Goal: Entertainment & Leisure: Browse casually

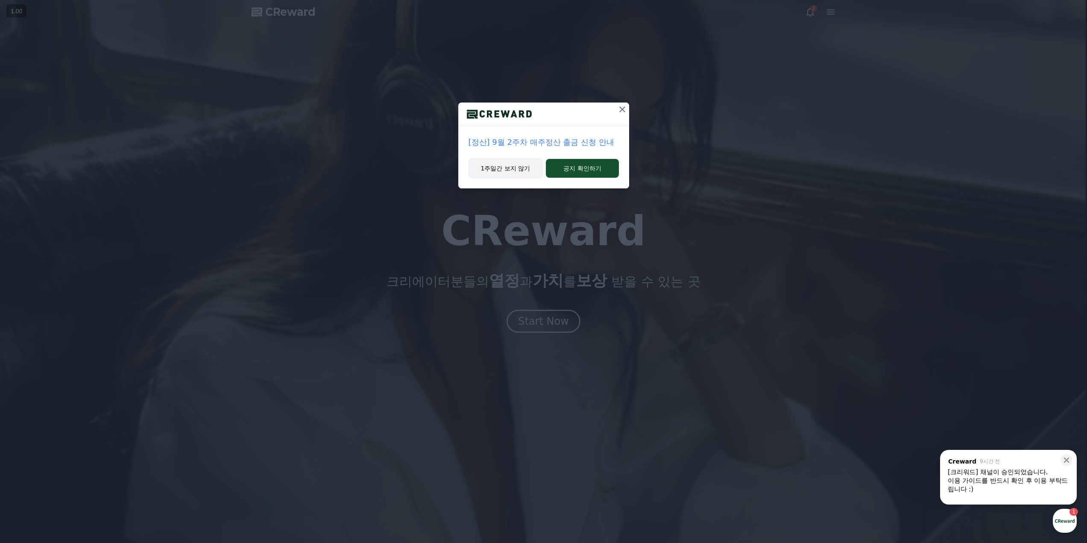
click at [519, 171] on button "1주일간 보지 않기" at bounding box center [505, 168] width 74 height 20
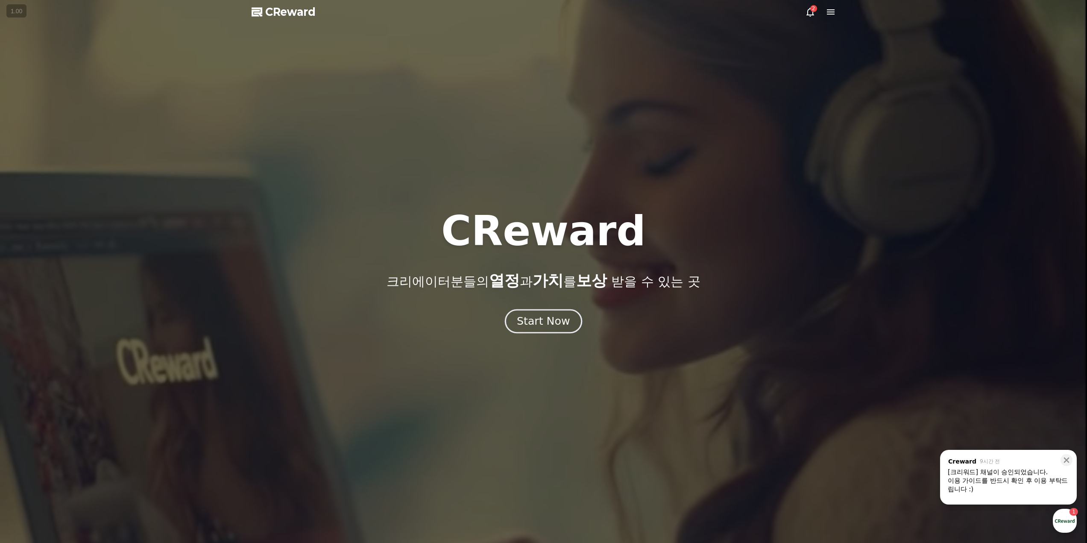
click at [539, 318] on div "Start Now" at bounding box center [543, 321] width 53 height 15
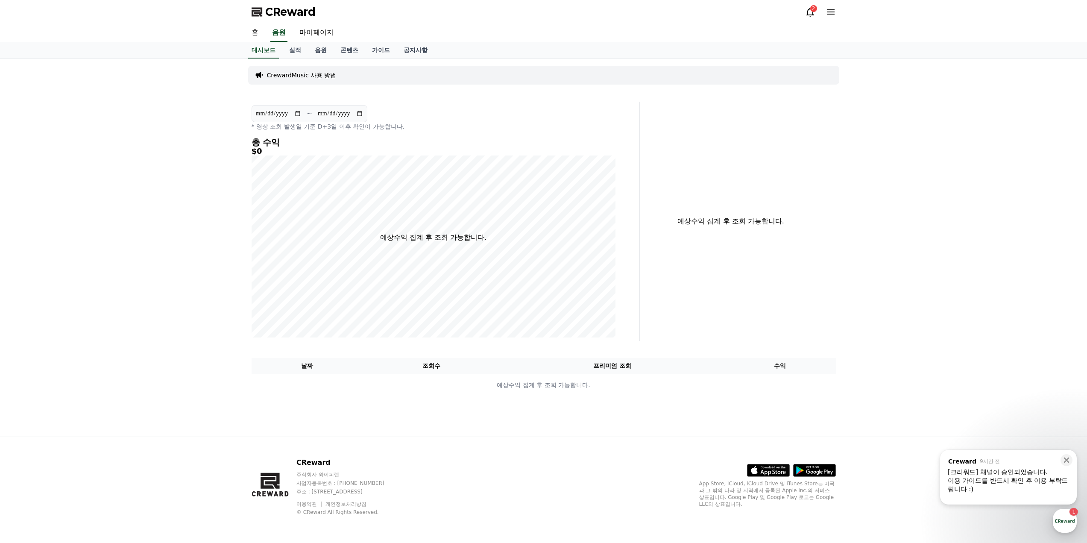
click at [812, 13] on icon at bounding box center [810, 12] width 8 height 9
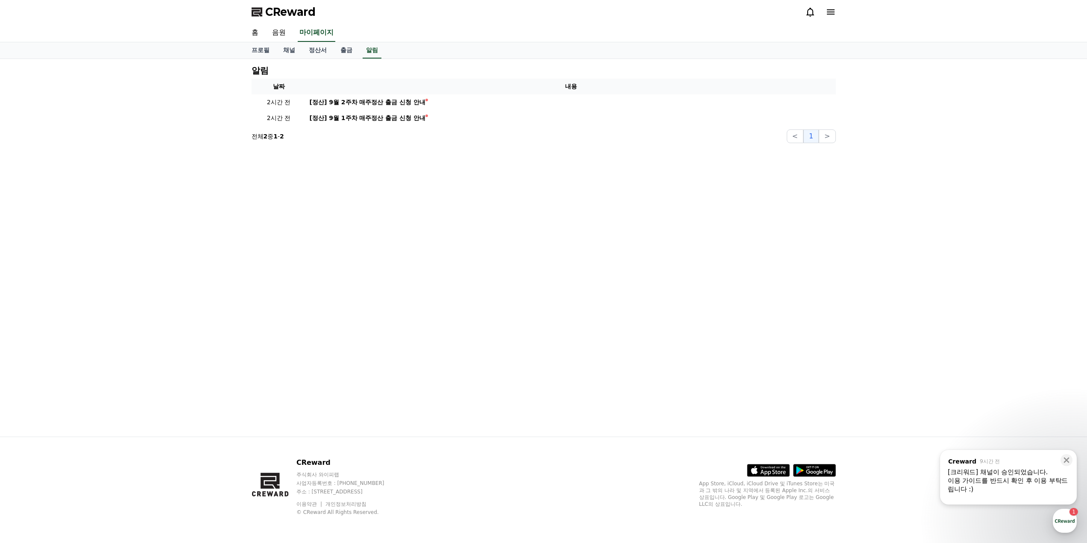
click at [808, 12] on icon at bounding box center [810, 12] width 10 height 10
click at [808, 7] on icon at bounding box center [810, 12] width 10 height 10
click at [280, 36] on link "음원" at bounding box center [278, 33] width 27 height 18
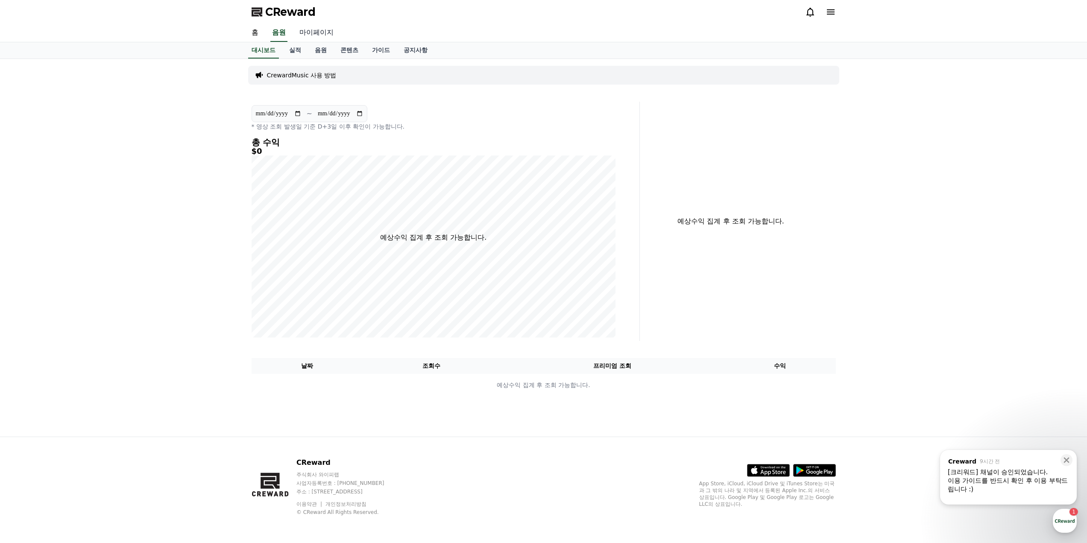
click at [313, 38] on link "마이페이지" at bounding box center [317, 33] width 48 height 18
select select "**********"
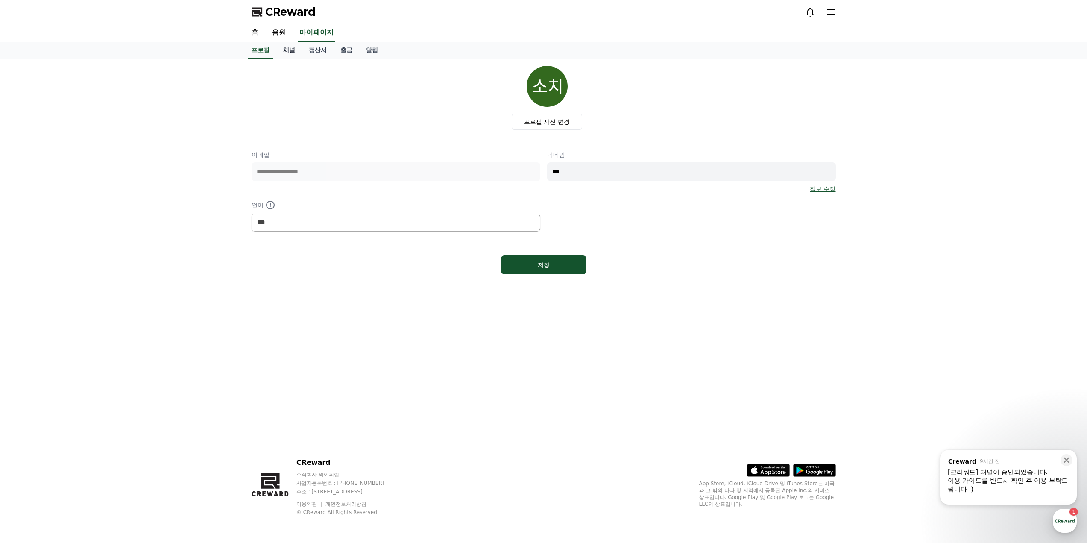
click at [294, 50] on link "채널" at bounding box center [289, 50] width 26 height 16
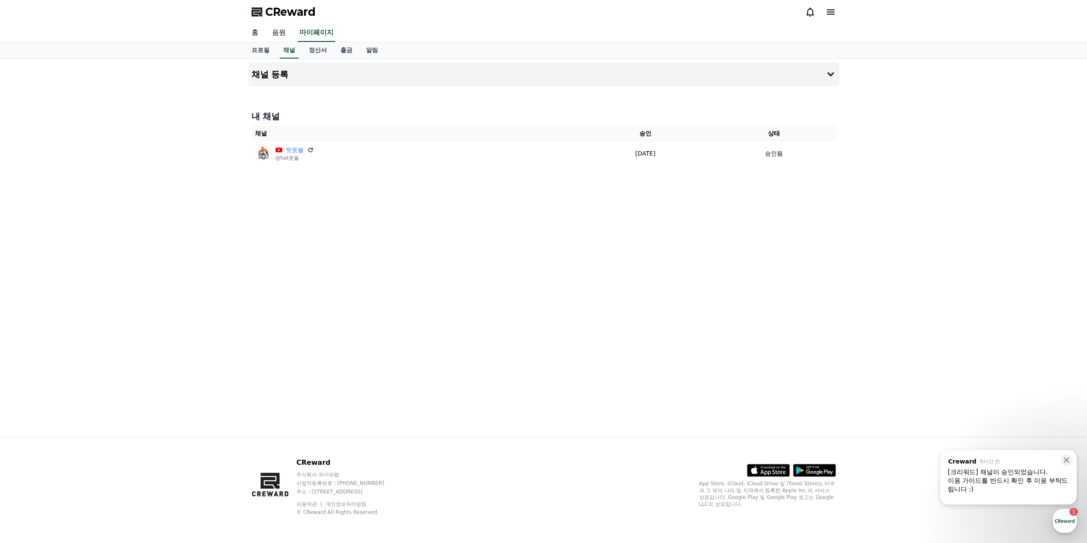
click at [310, 18] on span "CReward" at bounding box center [290, 12] width 50 height 14
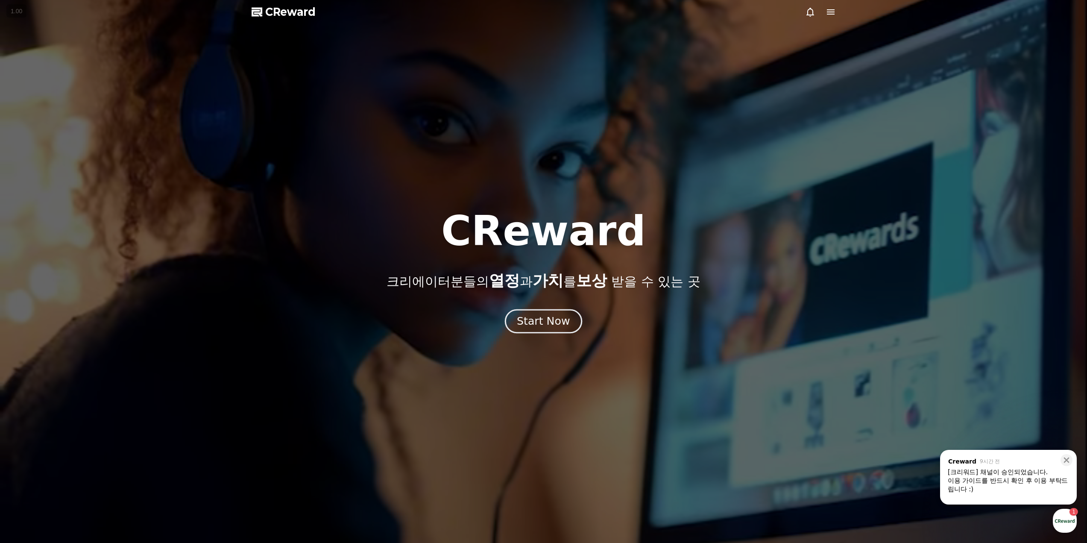
click at [547, 318] on div "Start Now" at bounding box center [543, 321] width 53 height 15
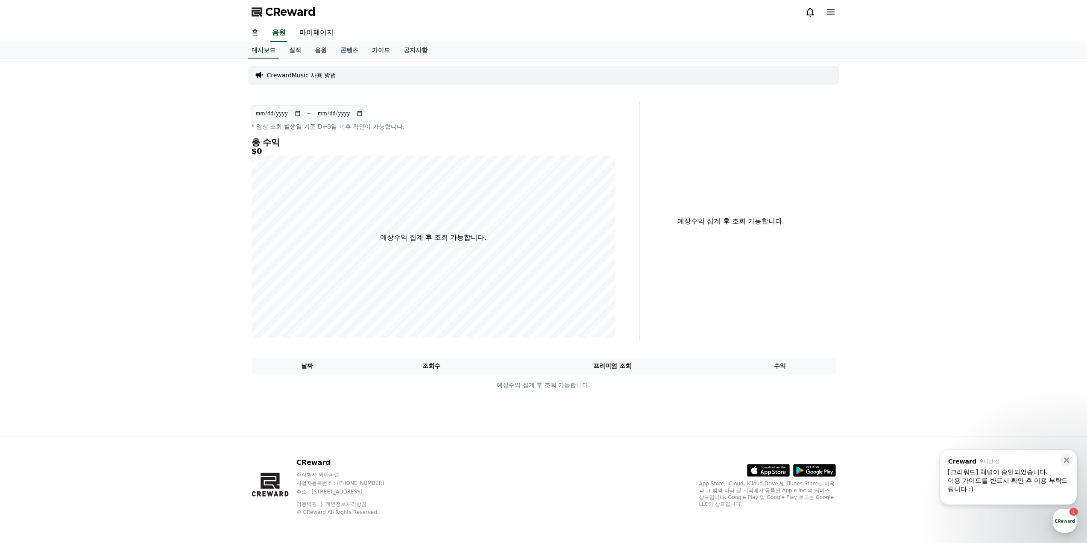
click at [1021, 487] on div "이용 가이드를 반드시 확인 후 이용 부탁드립니다 :)" at bounding box center [1008, 484] width 121 height 17
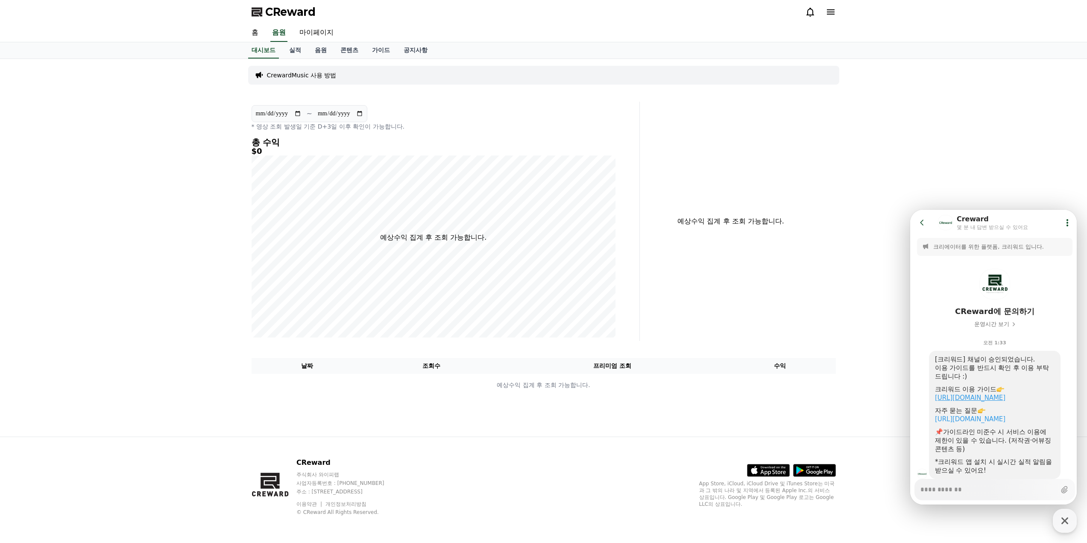
click at [1005, 396] on link "[URL][DOMAIN_NAME]" at bounding box center [970, 398] width 70 height 8
type textarea "*"
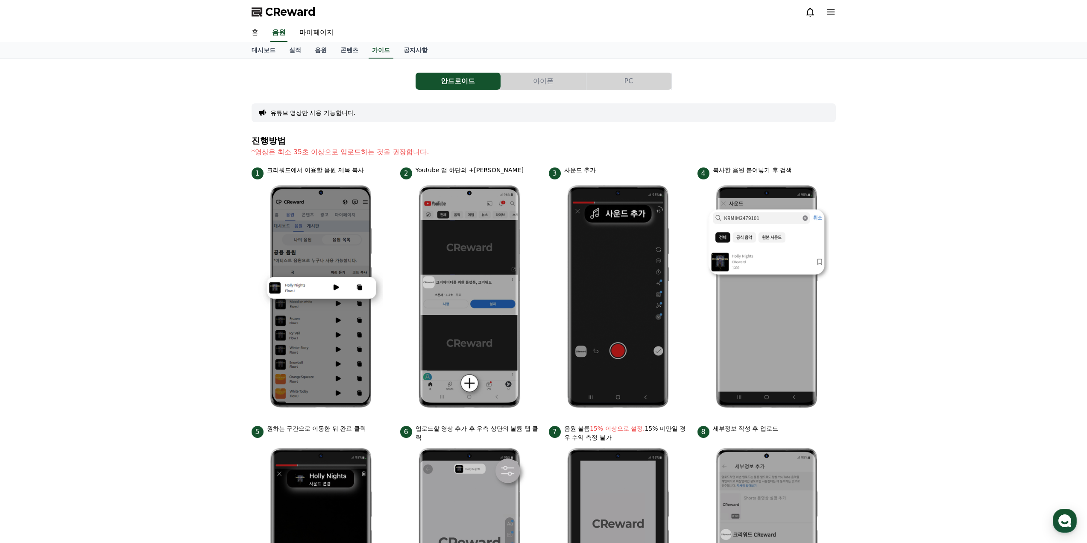
click at [278, 12] on span "CReward" at bounding box center [290, 12] width 50 height 14
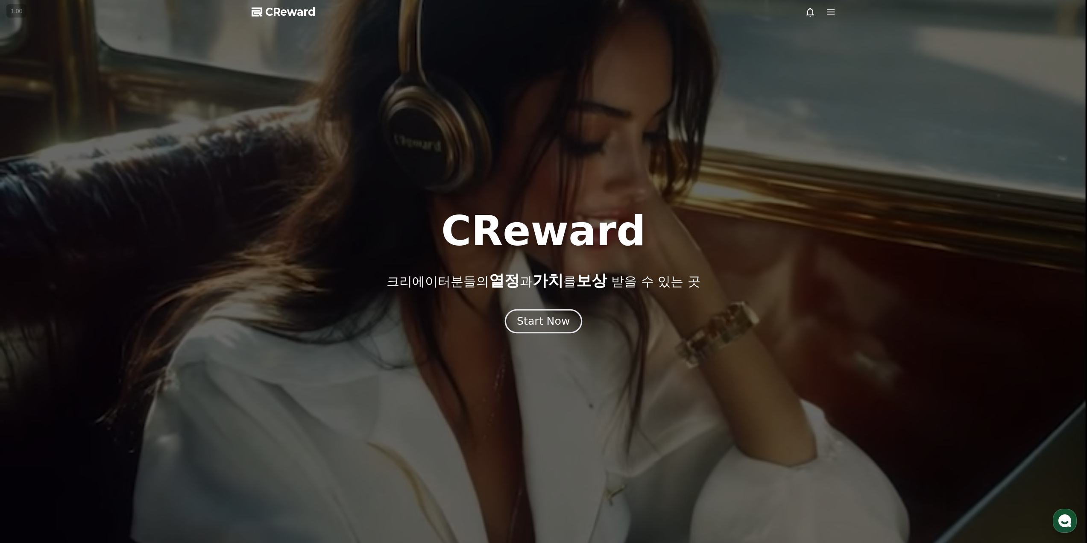
click at [535, 319] on div "Start Now" at bounding box center [543, 321] width 53 height 15
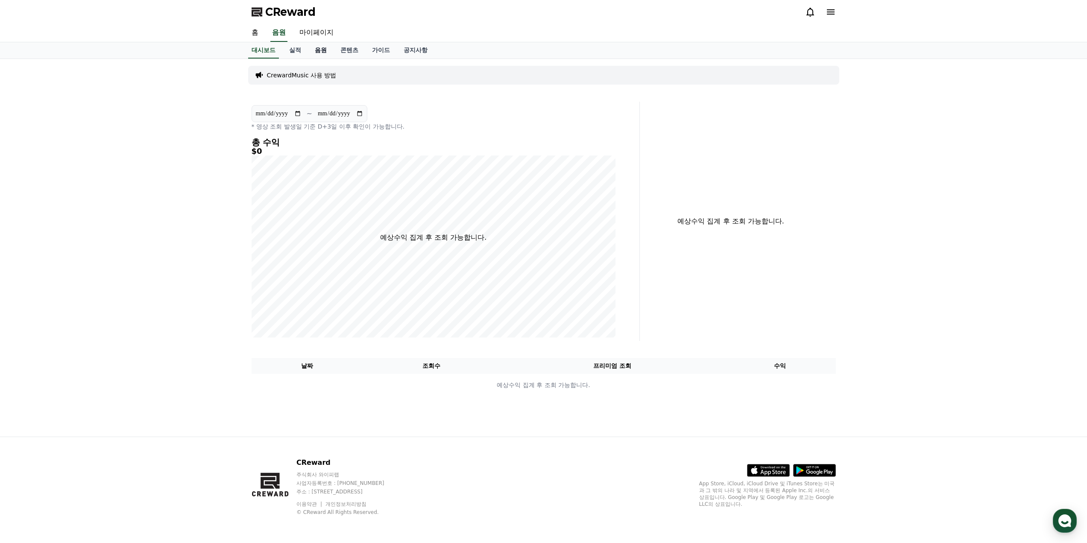
click at [319, 50] on link "음원" at bounding box center [321, 50] width 26 height 16
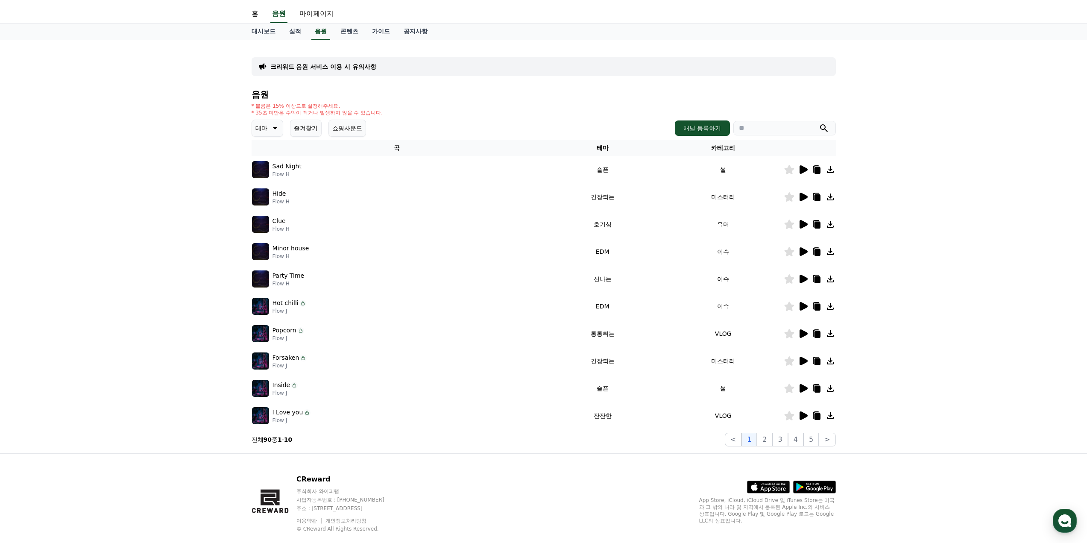
scroll to position [35, 0]
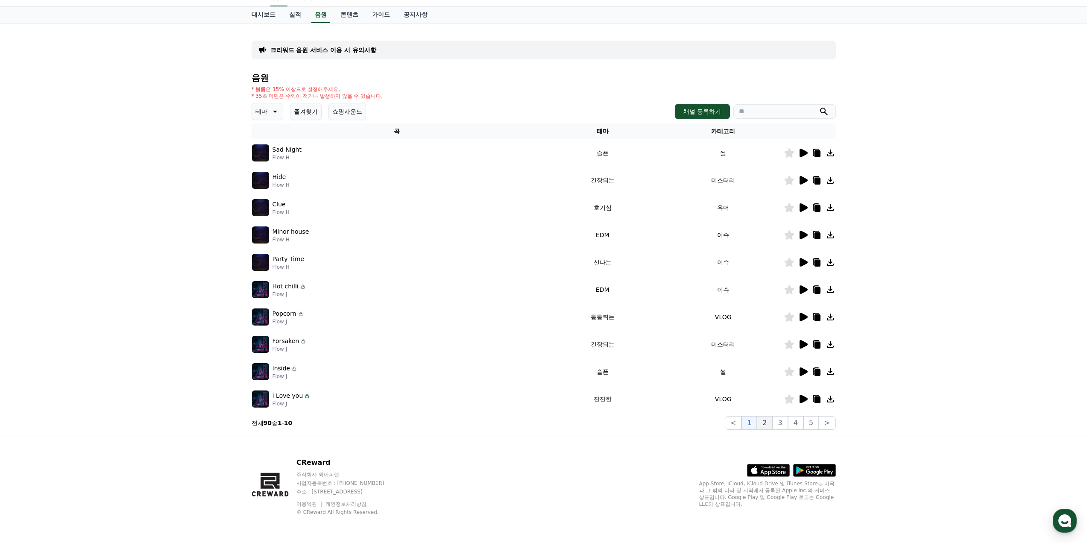
click at [764, 423] on button "2" at bounding box center [764, 423] width 15 height 14
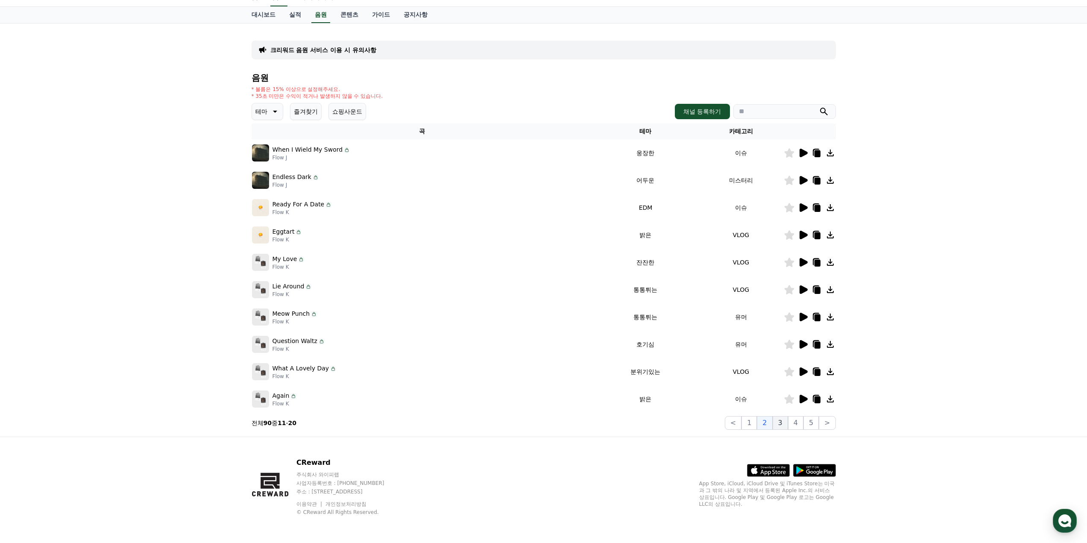
click at [784, 421] on button "3" at bounding box center [780, 423] width 15 height 14
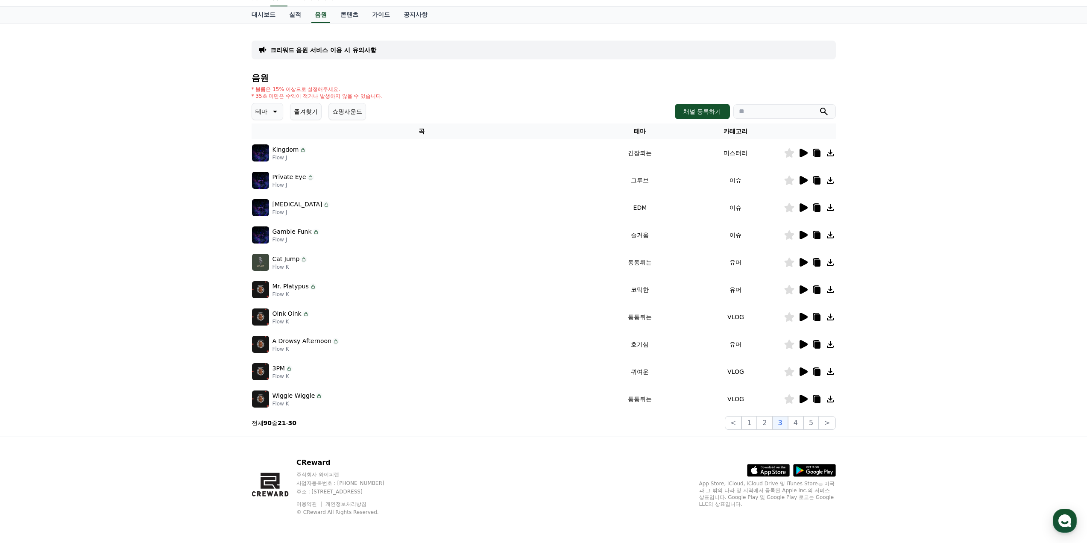
click at [805, 318] on icon at bounding box center [803, 317] width 8 height 9
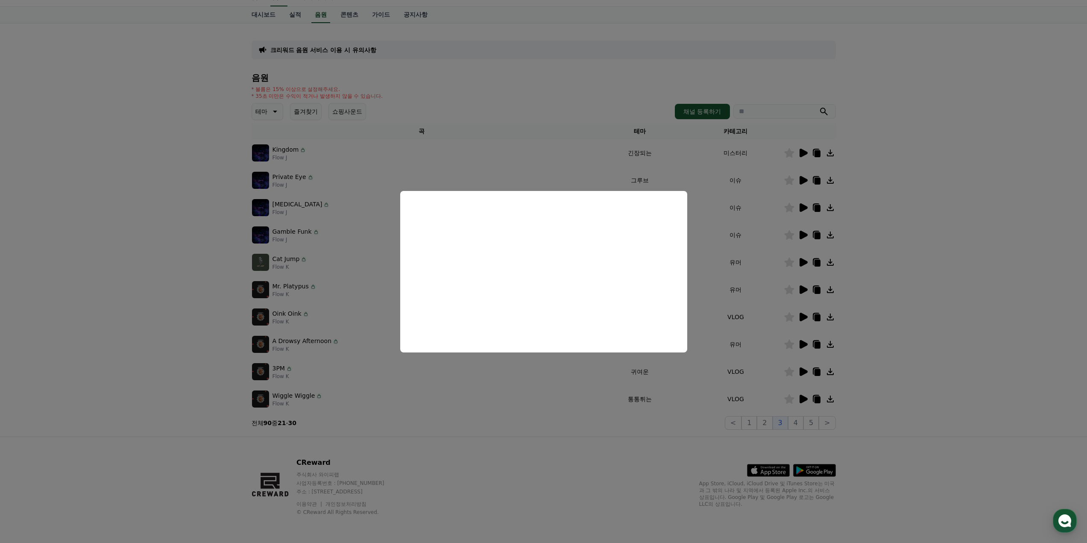
click at [909, 347] on button "close modal" at bounding box center [543, 271] width 1087 height 543
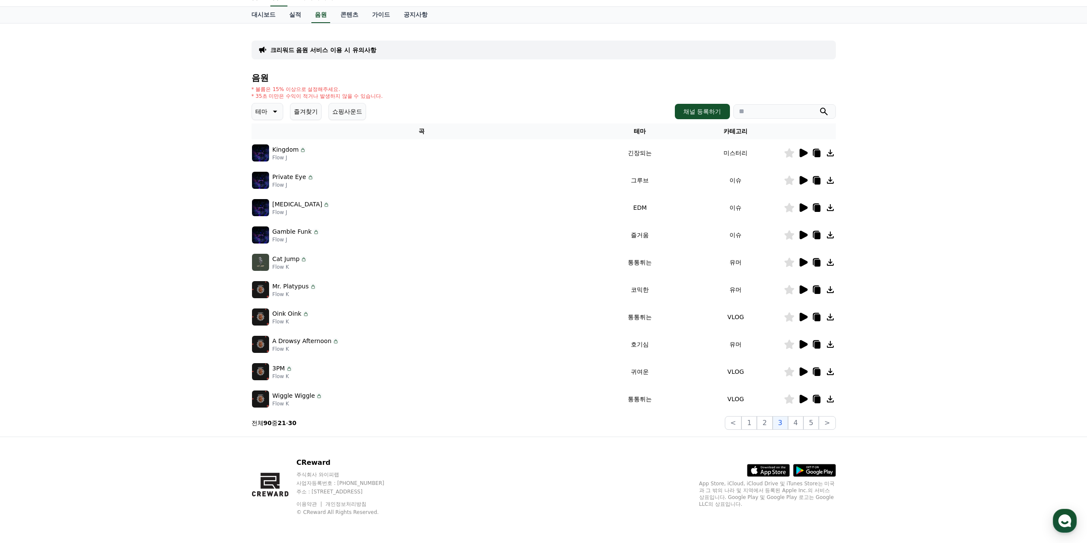
click at [803, 179] on icon at bounding box center [803, 180] width 8 height 9
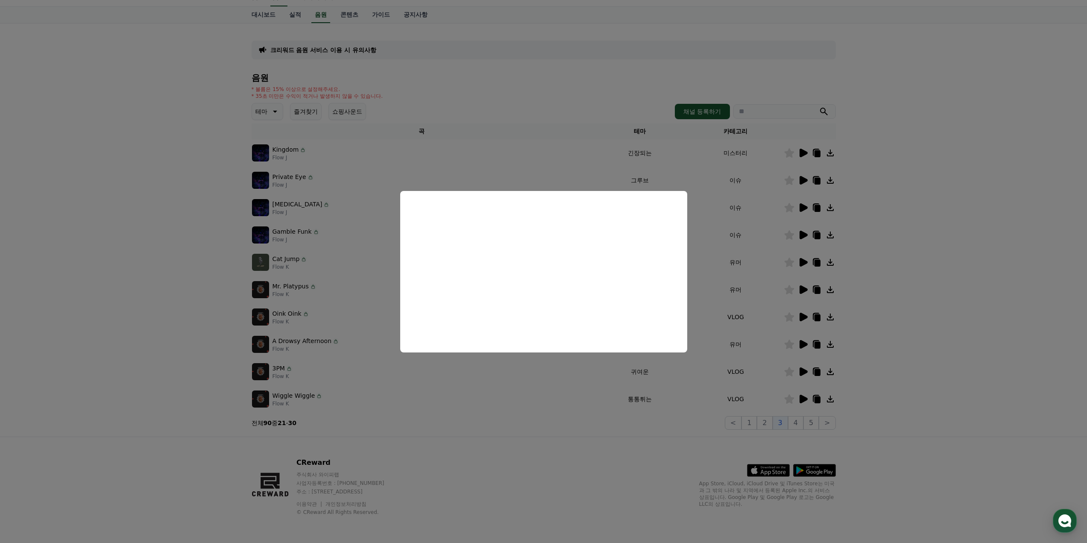
click at [921, 279] on button "close modal" at bounding box center [543, 271] width 1087 height 543
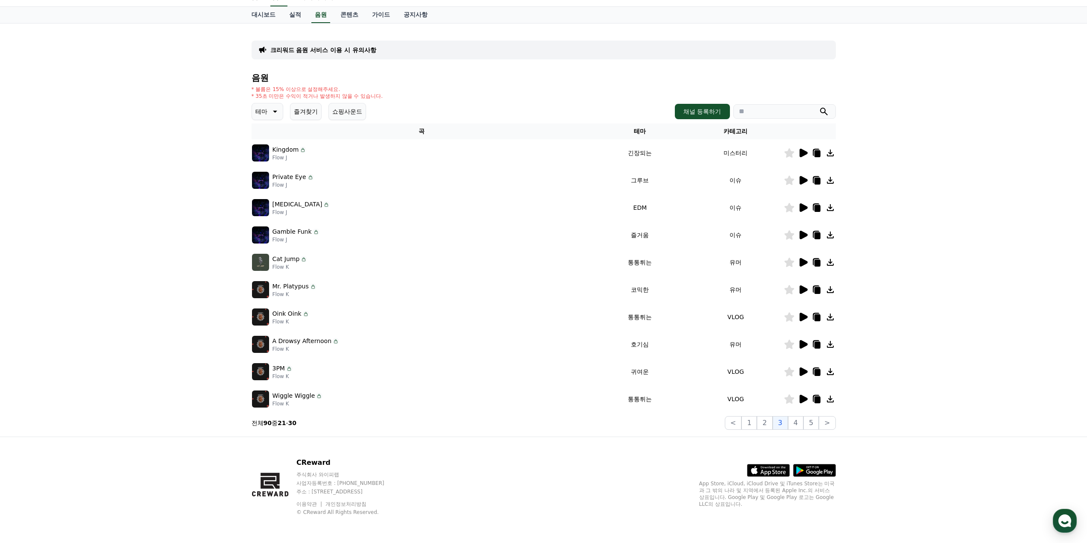
click at [805, 234] on icon at bounding box center [803, 235] width 8 height 9
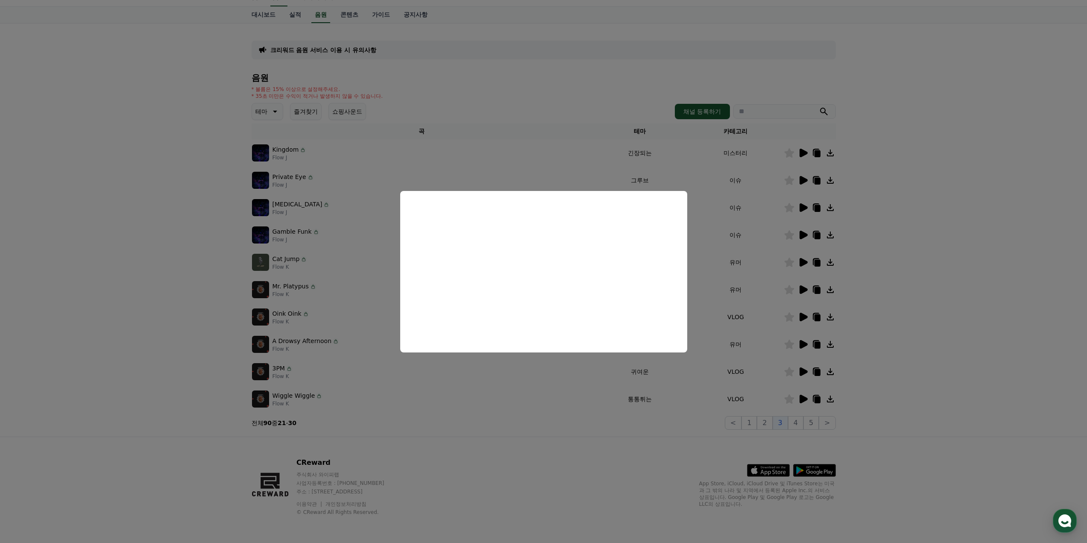
click at [916, 302] on button "close modal" at bounding box center [543, 271] width 1087 height 543
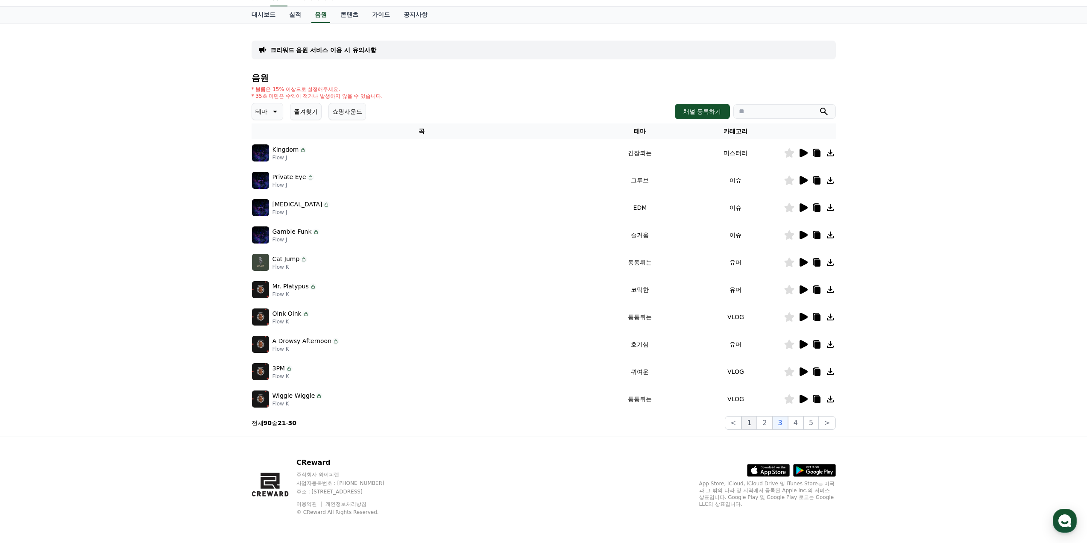
click at [751, 426] on button "1" at bounding box center [748, 423] width 15 height 14
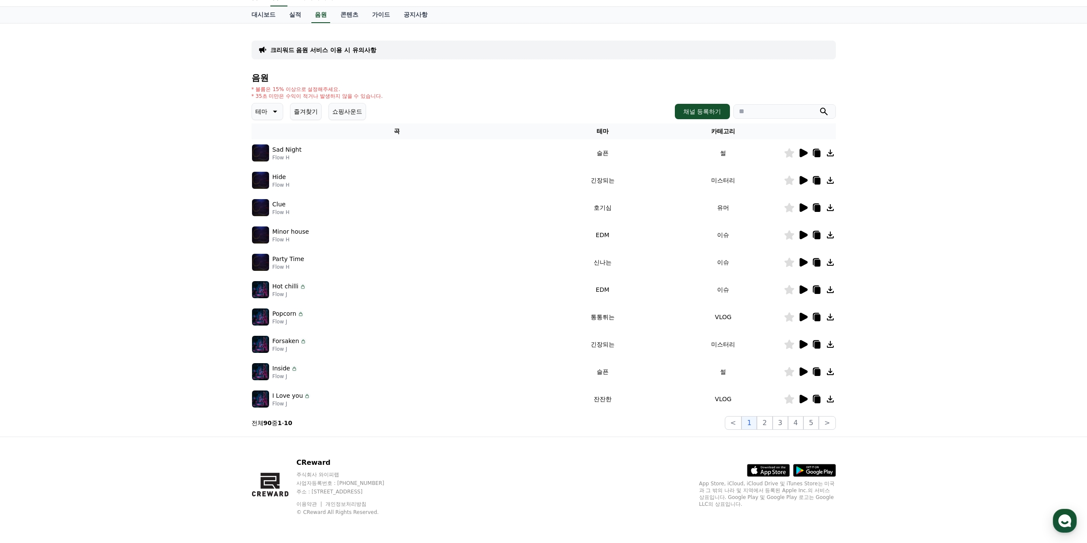
click at [800, 265] on icon at bounding box center [803, 262] width 8 height 9
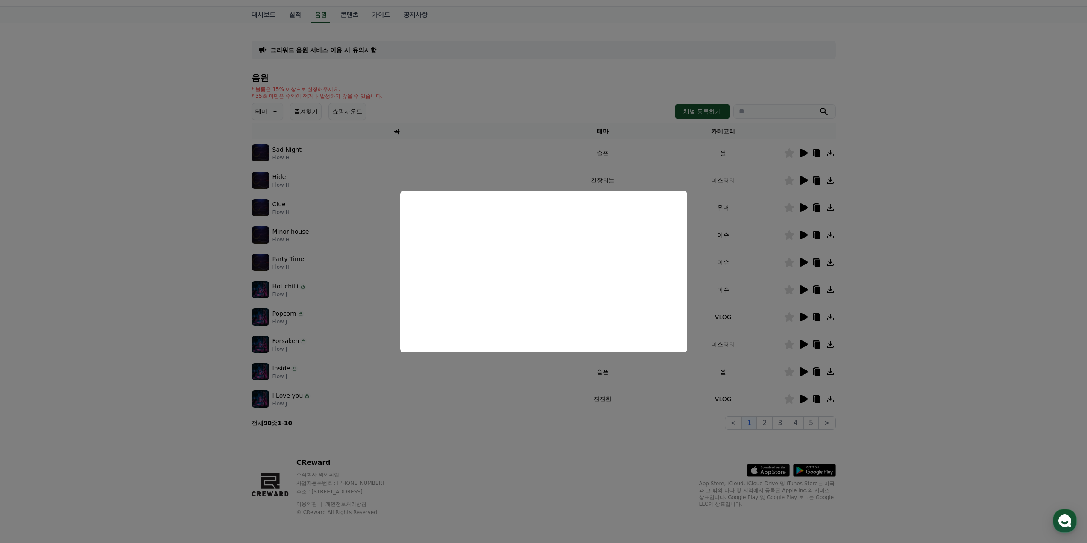
click at [937, 297] on button "close modal" at bounding box center [543, 271] width 1087 height 543
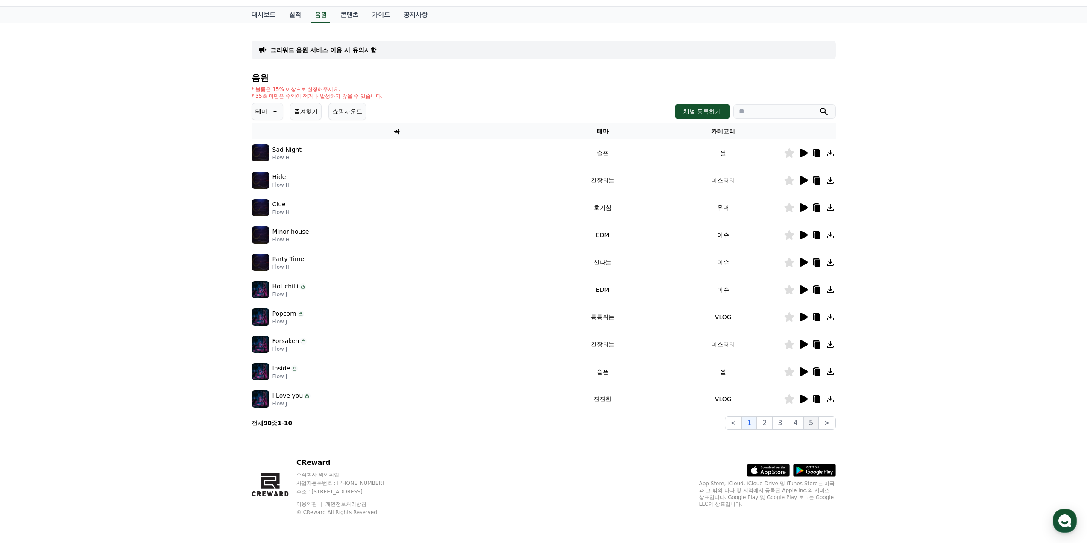
click at [808, 423] on button "5" at bounding box center [810, 423] width 15 height 14
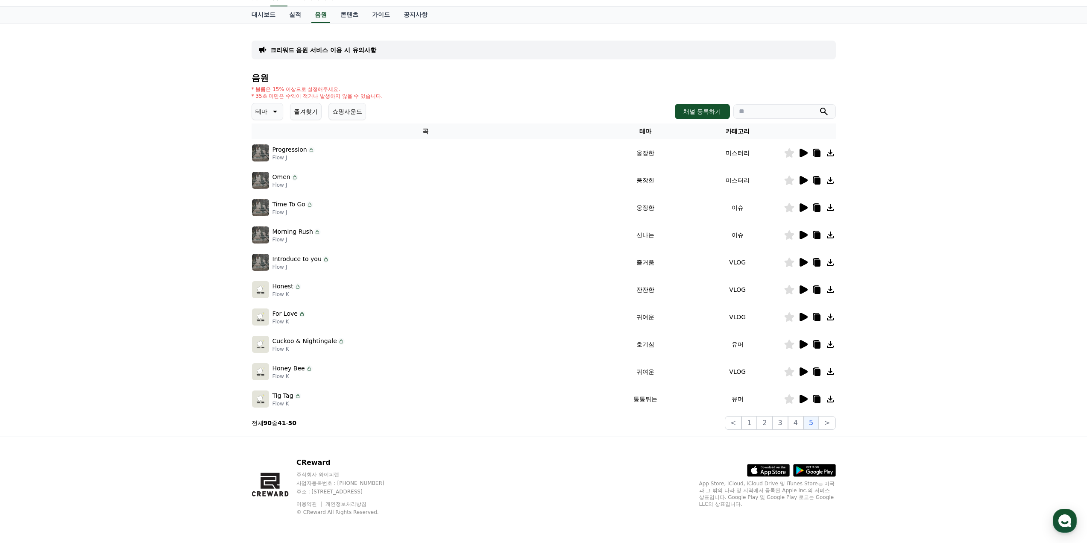
click at [801, 156] on icon at bounding box center [803, 153] width 8 height 9
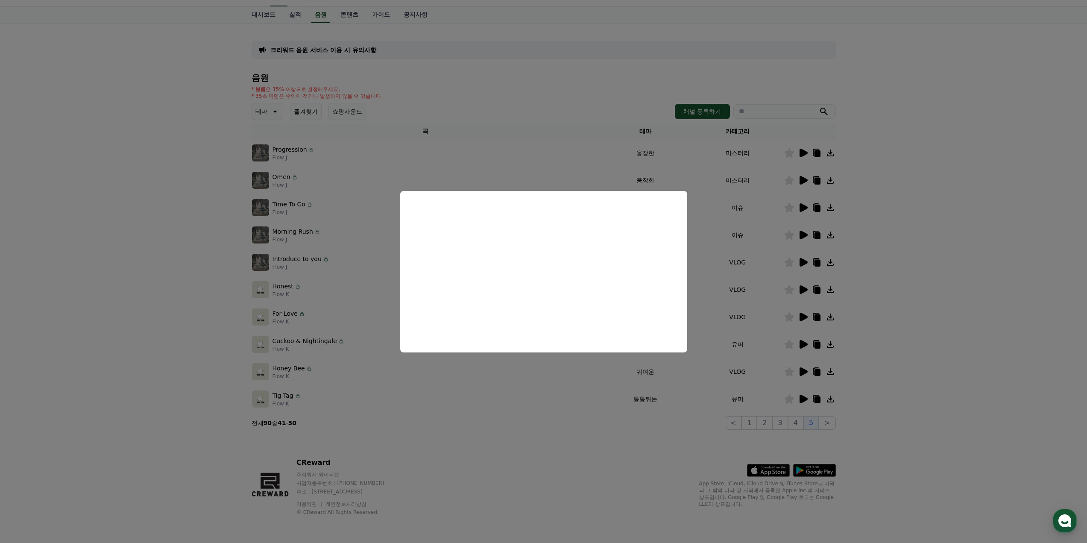
click at [935, 269] on button "close modal" at bounding box center [543, 271] width 1087 height 543
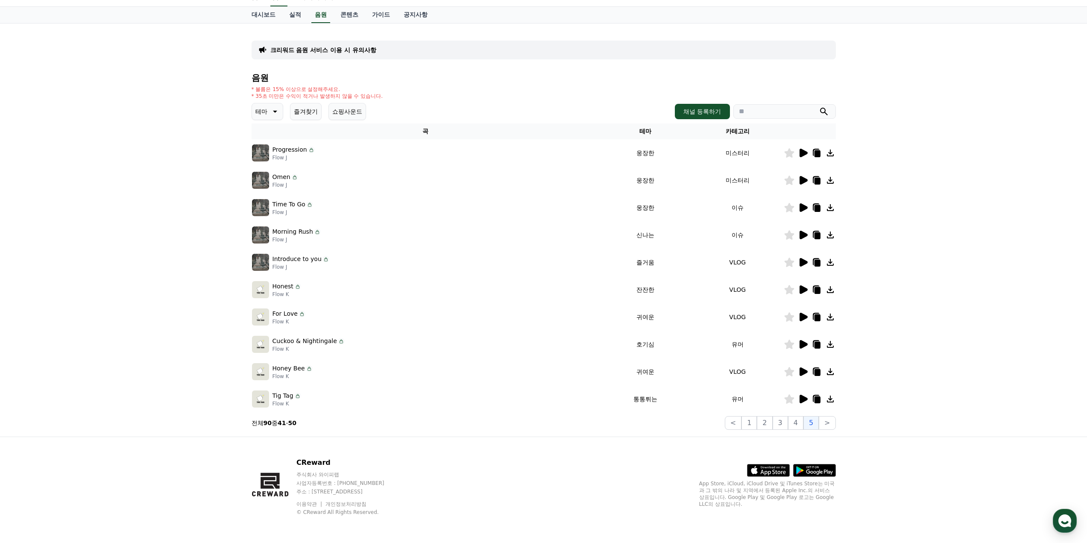
click at [802, 180] on icon at bounding box center [803, 180] width 8 height 9
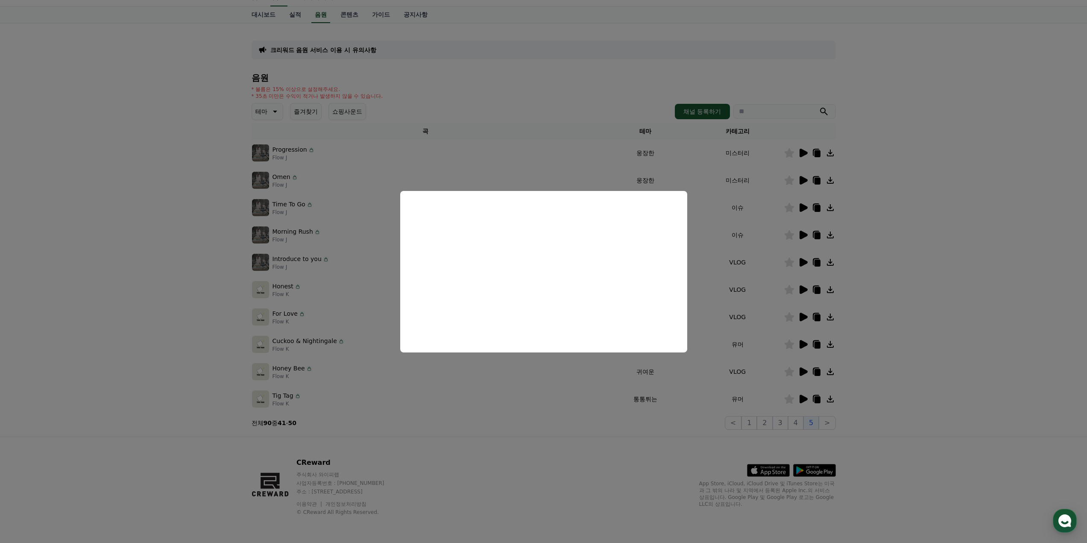
click at [902, 304] on button "close modal" at bounding box center [543, 271] width 1087 height 543
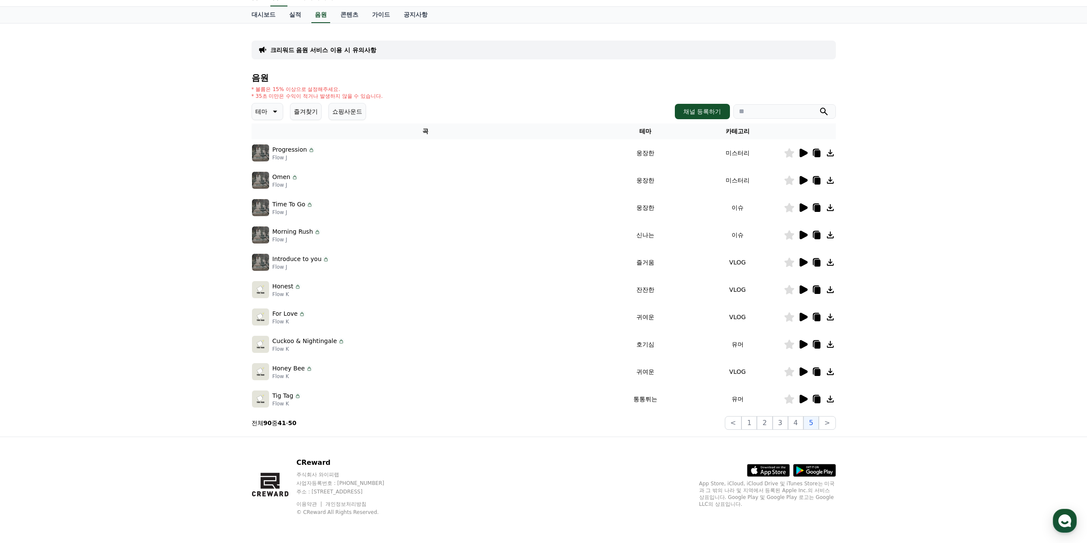
click at [803, 205] on icon at bounding box center [803, 207] width 10 height 10
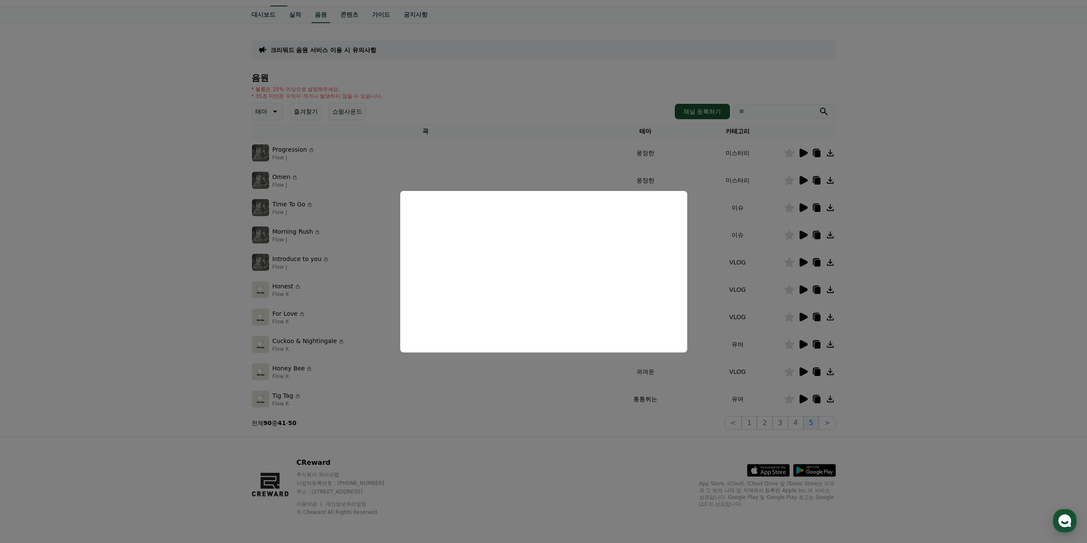
click at [894, 326] on button "close modal" at bounding box center [543, 271] width 1087 height 543
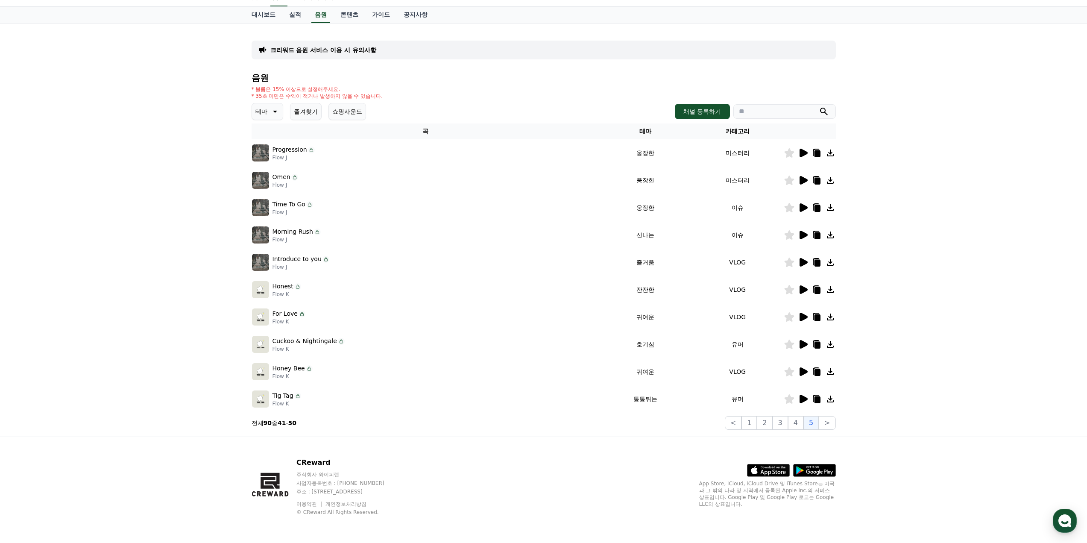
click at [802, 235] on icon at bounding box center [803, 235] width 8 height 9
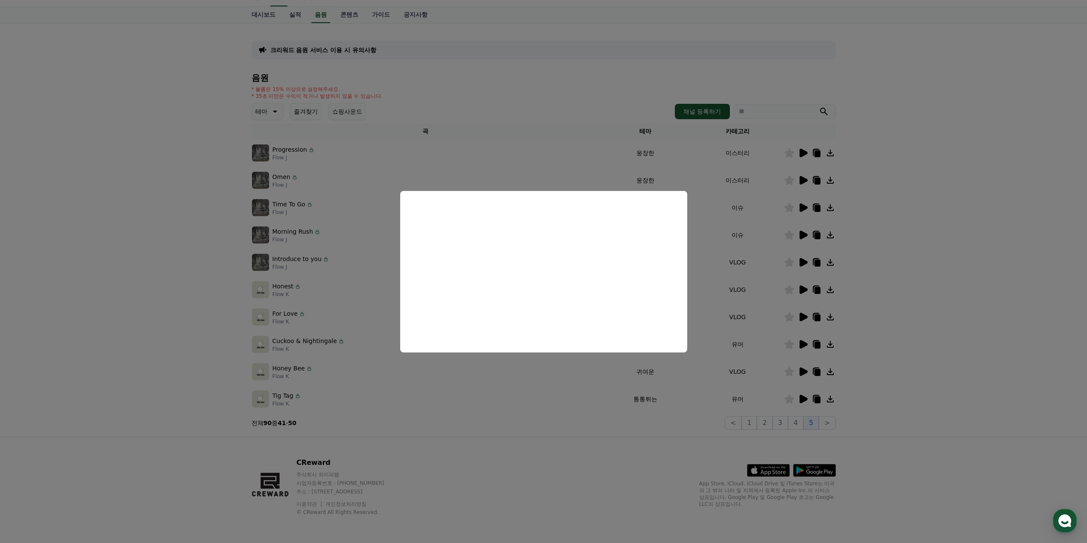
click at [902, 332] on button "close modal" at bounding box center [543, 271] width 1087 height 543
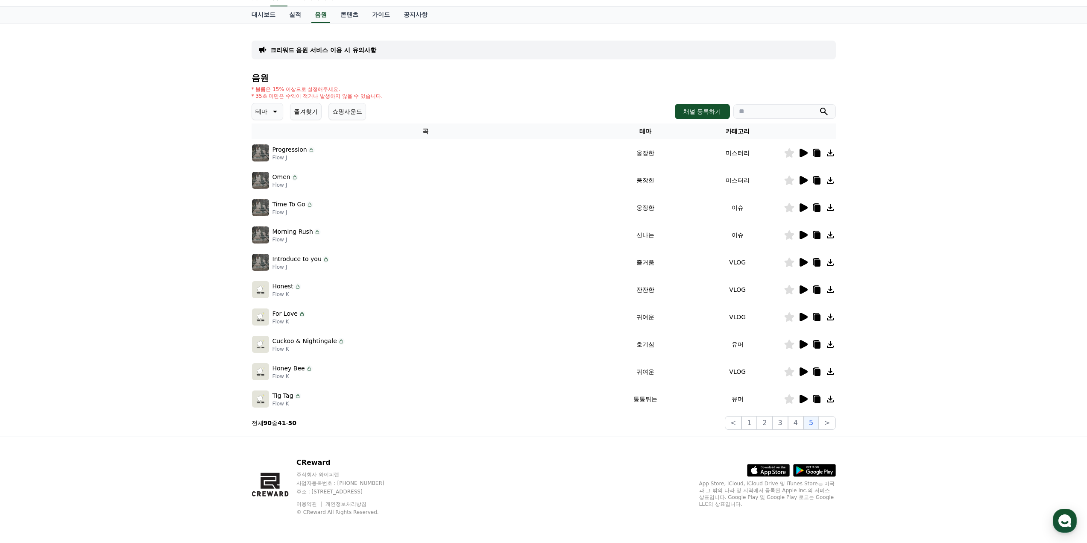
click at [801, 259] on icon at bounding box center [803, 262] width 8 height 9
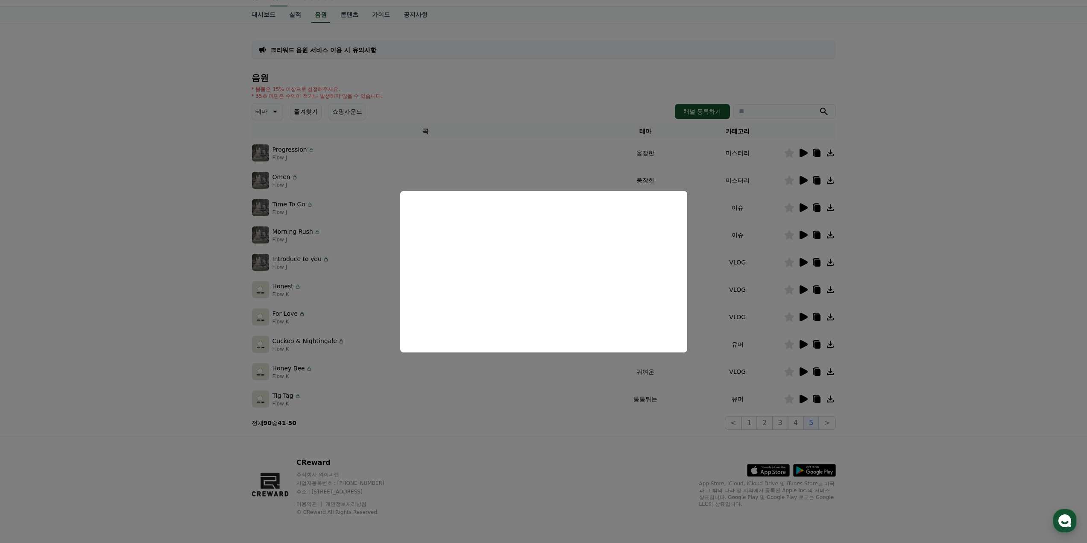
click at [907, 333] on button "close modal" at bounding box center [543, 271] width 1087 height 543
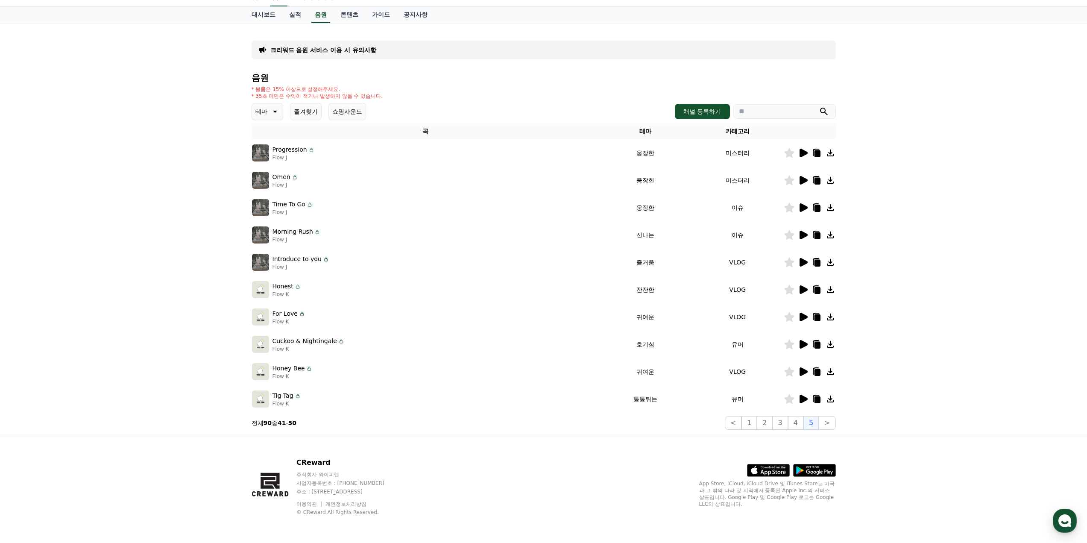
click at [801, 320] on icon at bounding box center [803, 317] width 8 height 9
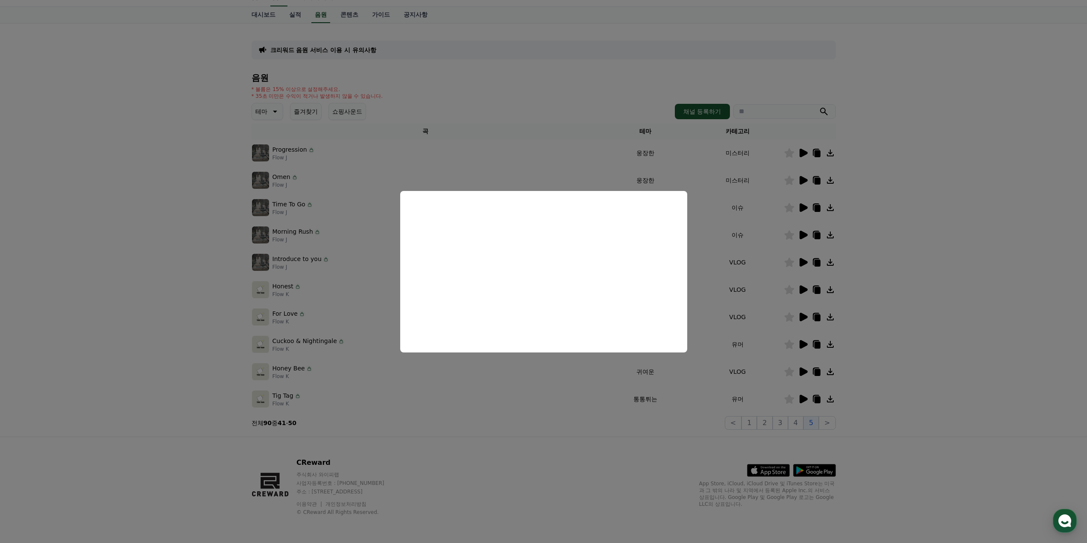
click at [917, 311] on button "close modal" at bounding box center [543, 271] width 1087 height 543
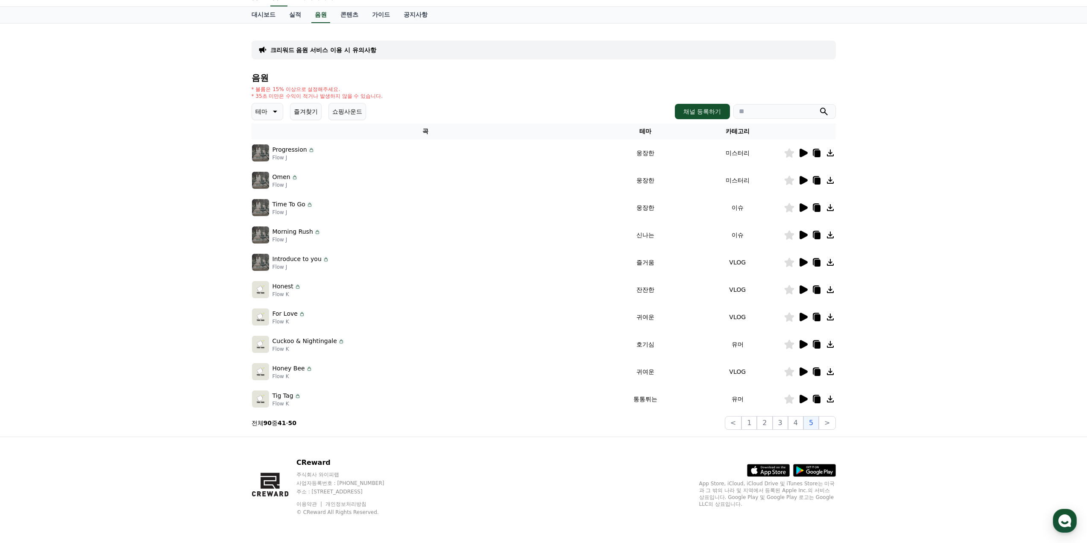
click at [800, 369] on icon at bounding box center [803, 371] width 8 height 9
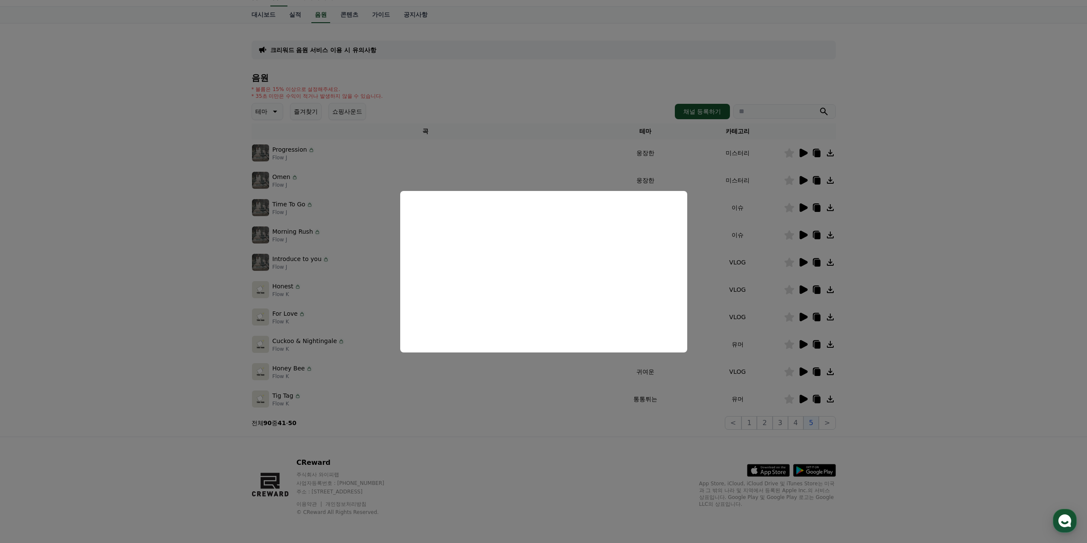
click at [928, 338] on button "close modal" at bounding box center [543, 271] width 1087 height 543
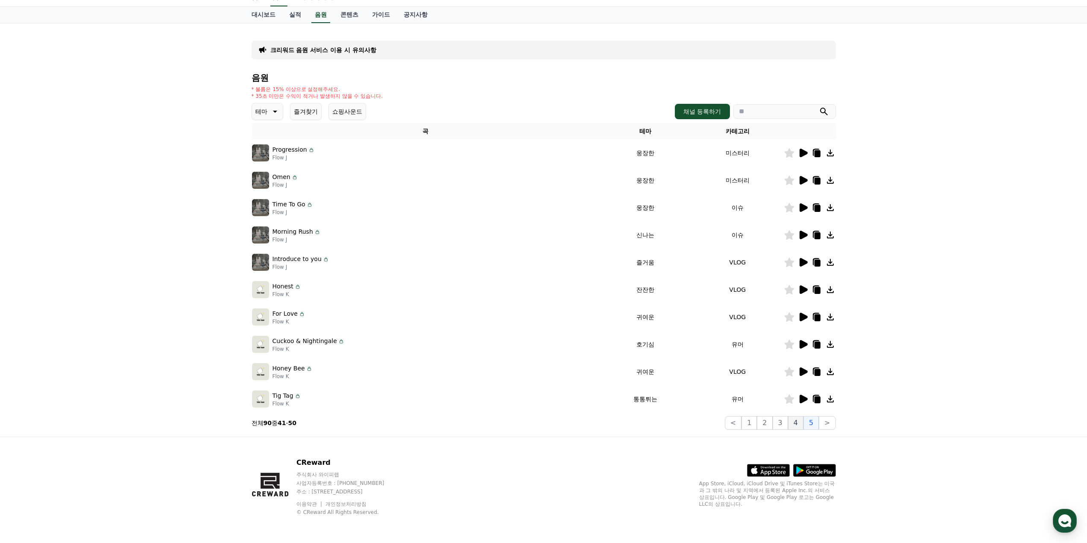
click at [799, 418] on button "4" at bounding box center [795, 423] width 15 height 14
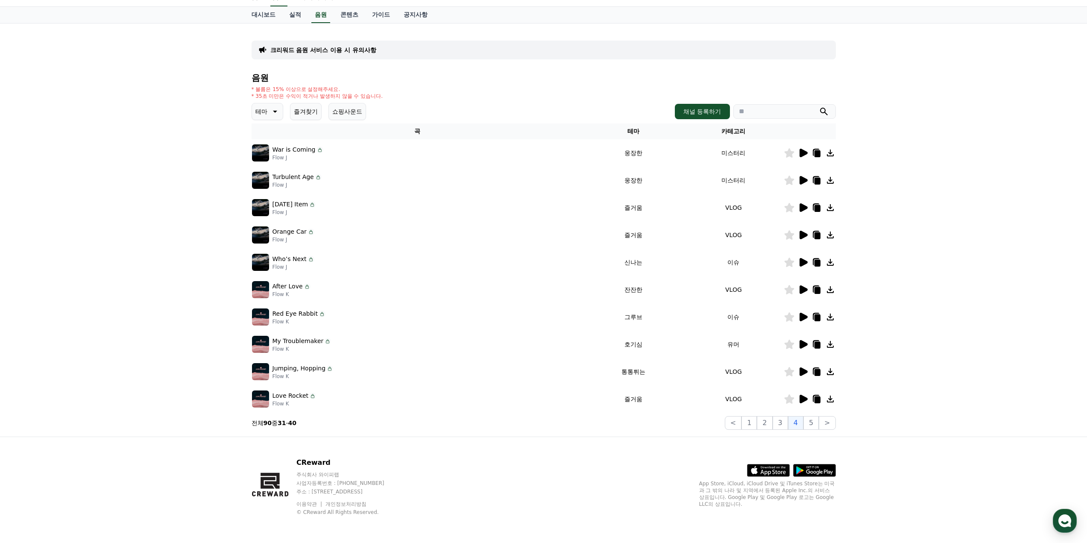
click at [804, 155] on icon at bounding box center [803, 153] width 8 height 9
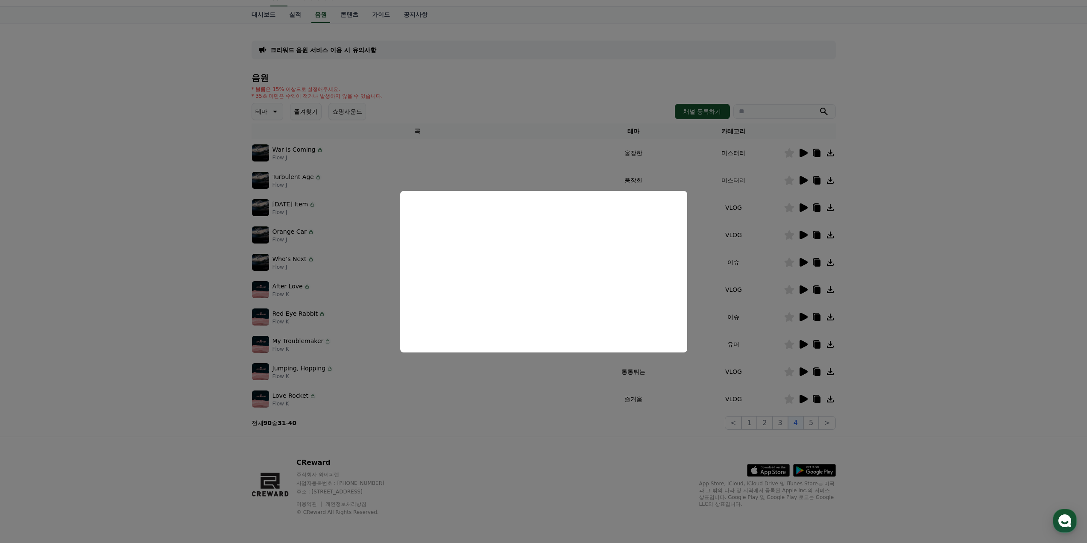
click at [886, 206] on button "close modal" at bounding box center [543, 271] width 1087 height 543
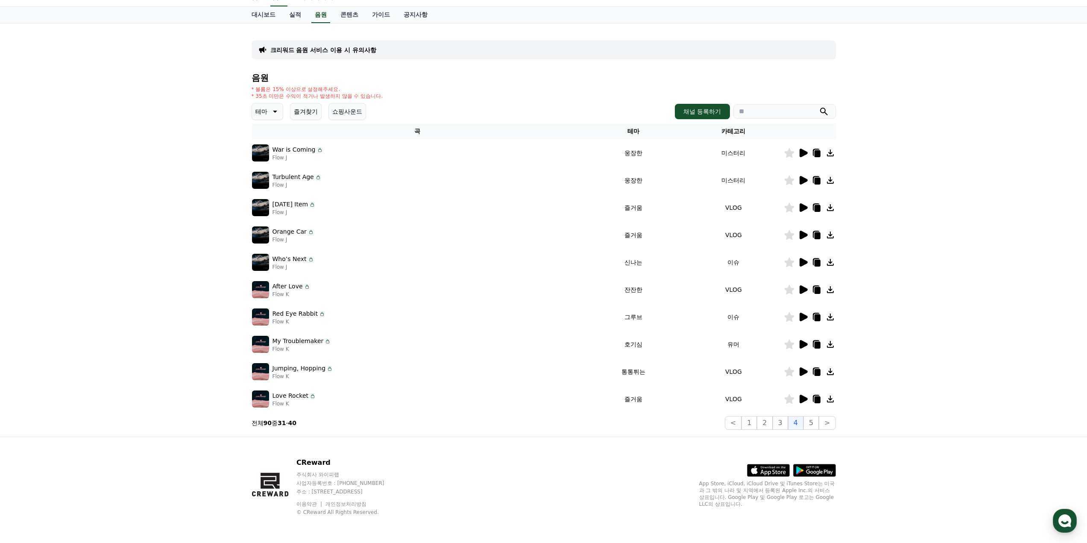
click at [802, 181] on icon at bounding box center [803, 180] width 8 height 9
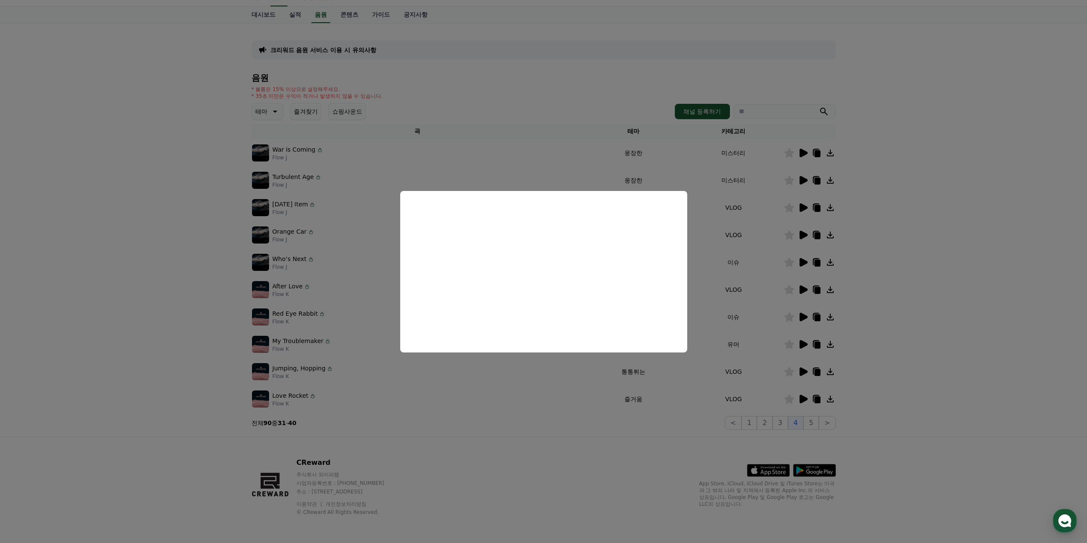
click at [880, 299] on button "close modal" at bounding box center [543, 271] width 1087 height 543
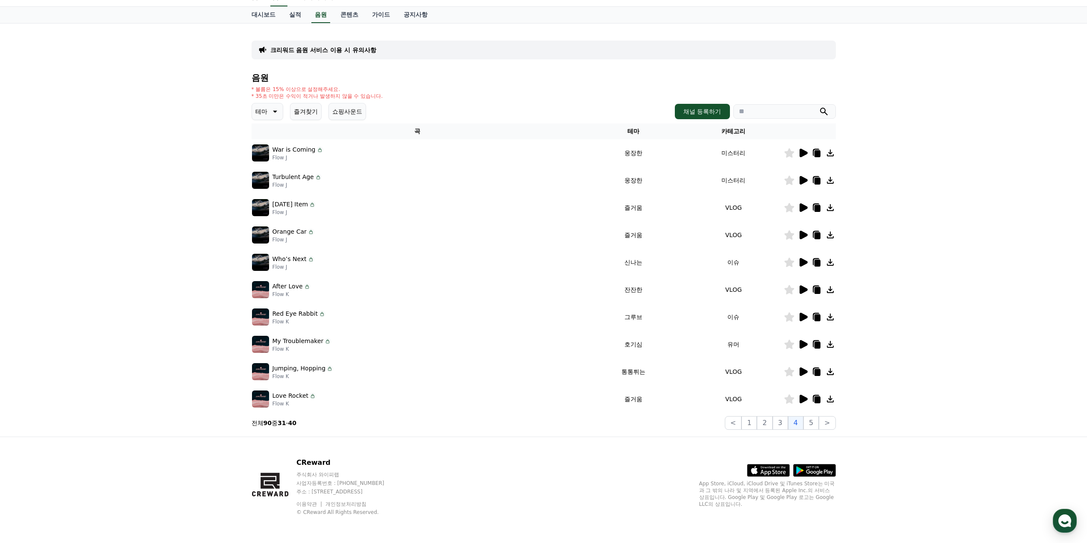
click at [800, 372] on icon at bounding box center [803, 371] width 8 height 9
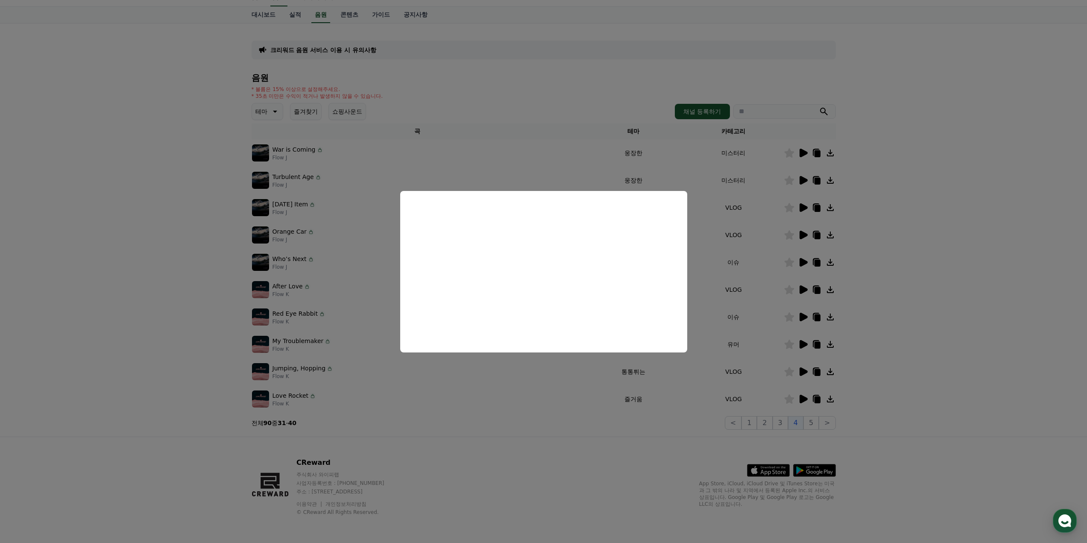
click at [881, 377] on button "close modal" at bounding box center [543, 271] width 1087 height 543
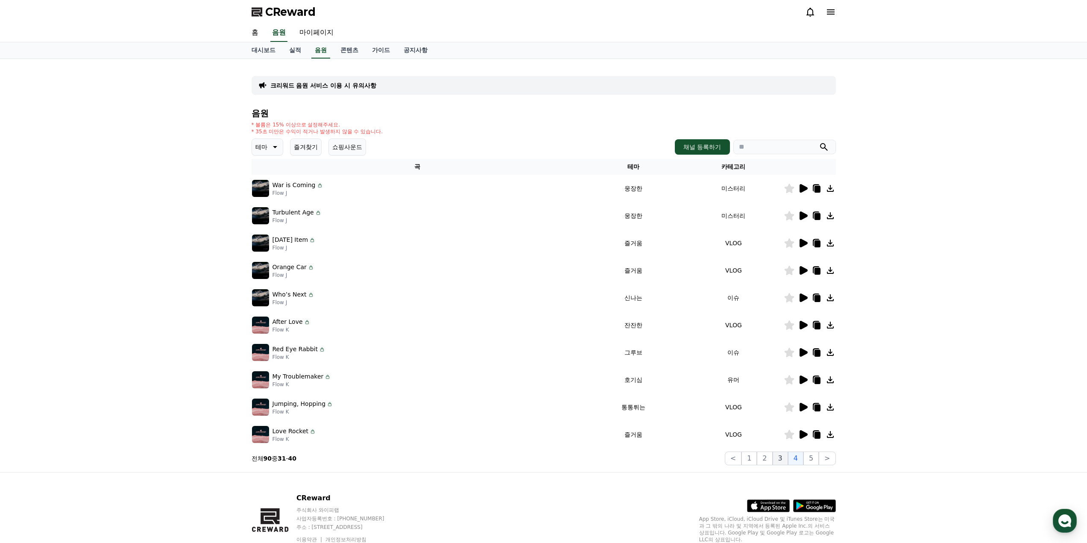
click at [783, 460] on button "3" at bounding box center [780, 458] width 15 height 14
click at [767, 458] on button "2" at bounding box center [764, 458] width 15 height 14
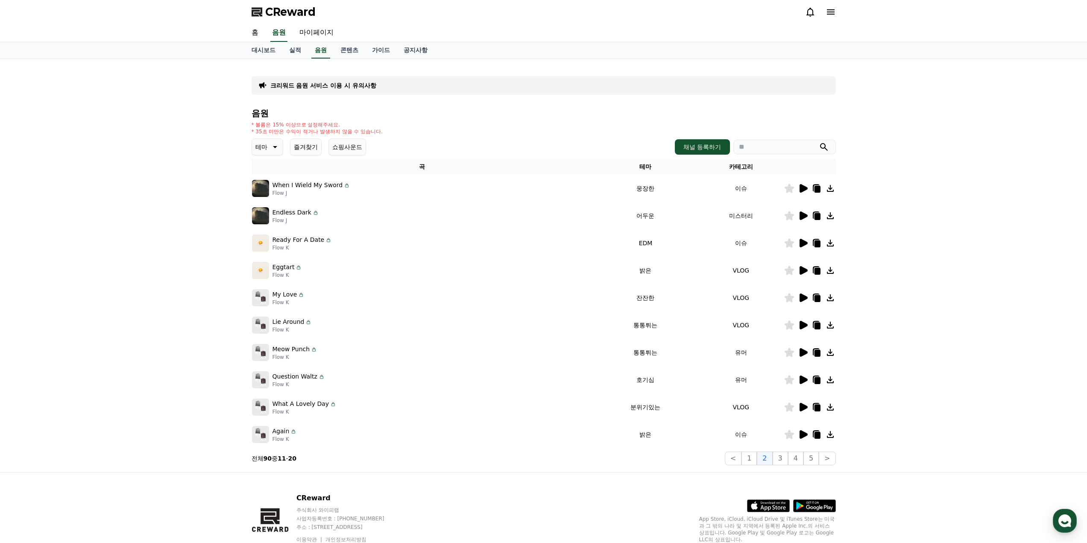
click at [804, 192] on icon at bounding box center [803, 188] width 10 height 10
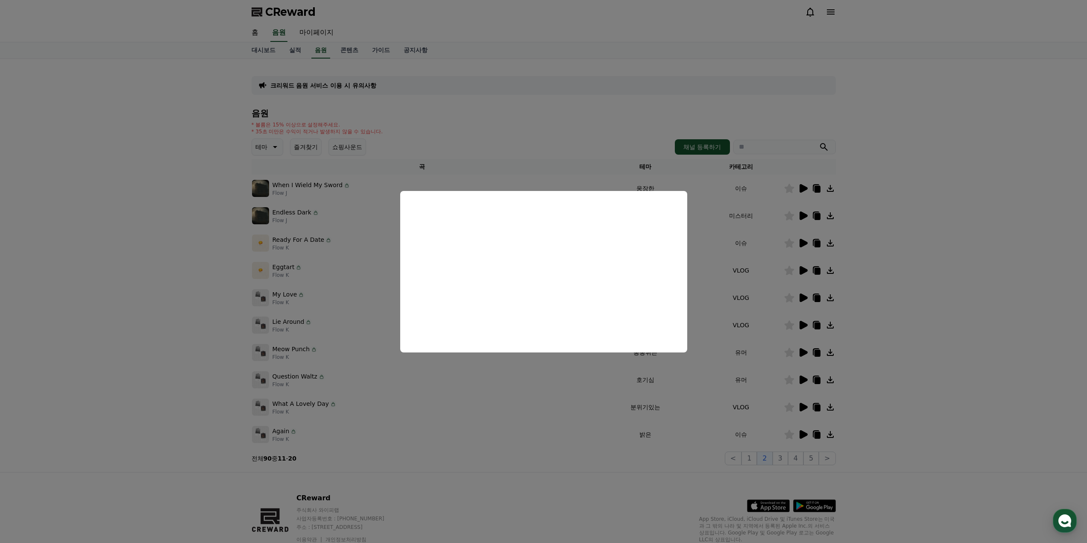
click at [898, 342] on button "close modal" at bounding box center [543, 271] width 1087 height 543
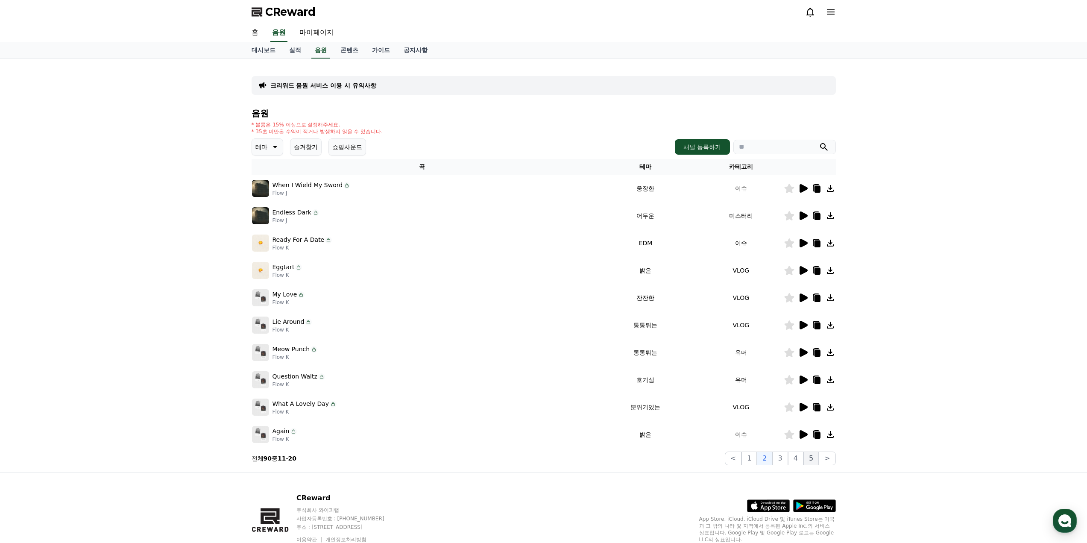
click at [812, 460] on button "5" at bounding box center [810, 458] width 15 height 14
click at [802, 269] on icon at bounding box center [803, 270] width 8 height 9
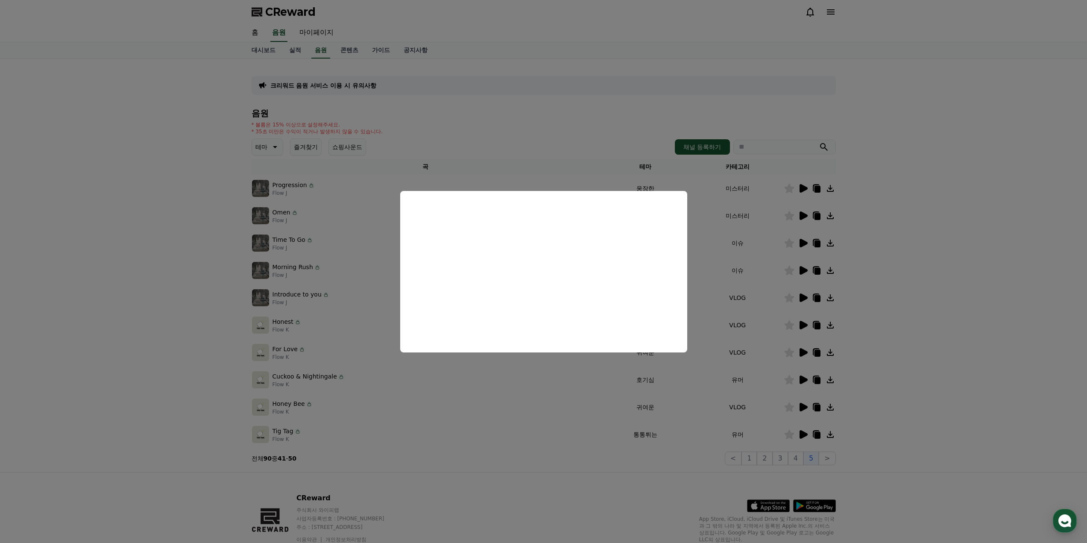
click at [949, 309] on button "close modal" at bounding box center [543, 271] width 1087 height 543
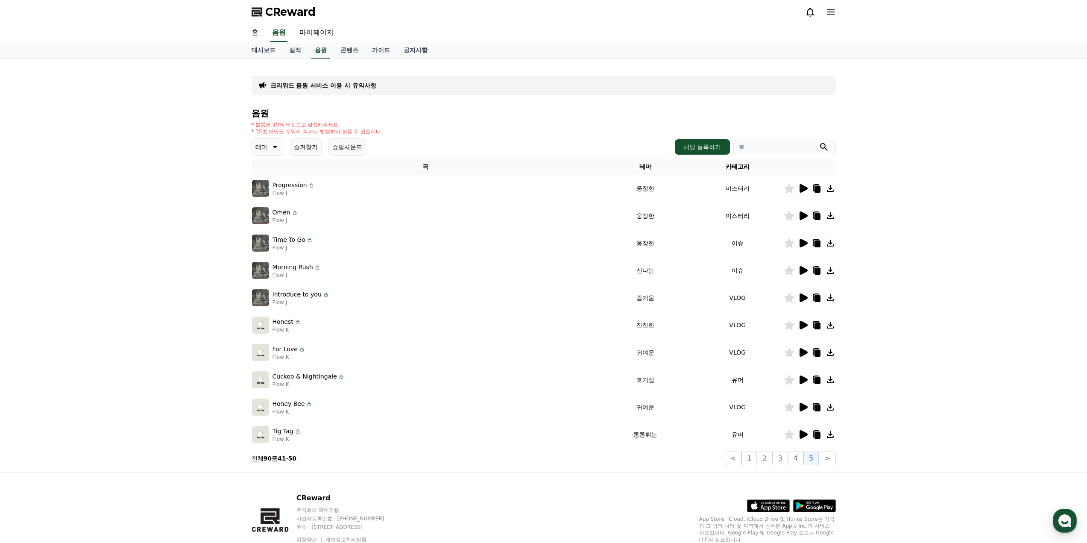
click at [818, 270] on icon at bounding box center [817, 271] width 6 height 7
